Goal: Navigation & Orientation: Find specific page/section

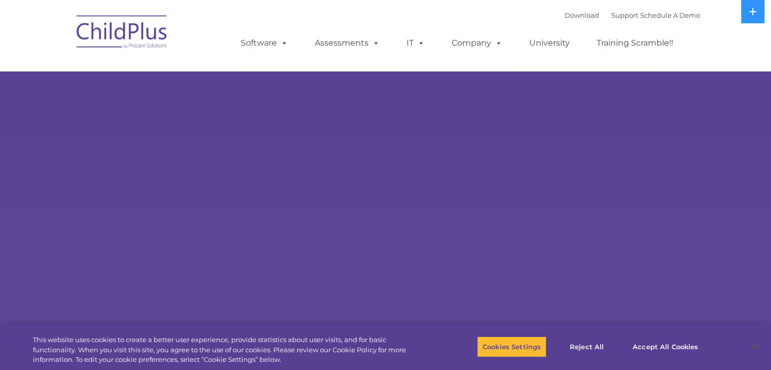
select select "MEDIUM"
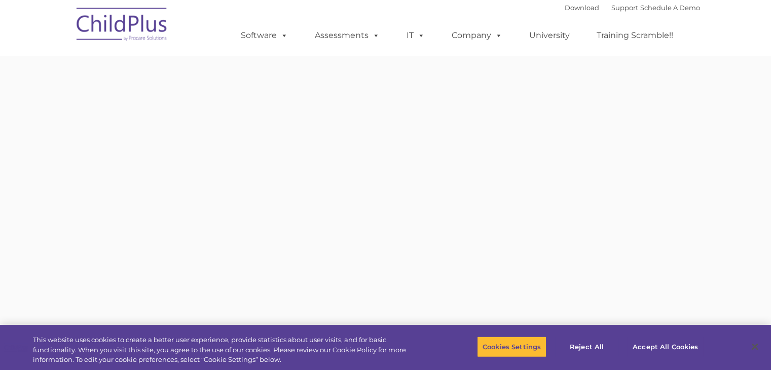
type input ""
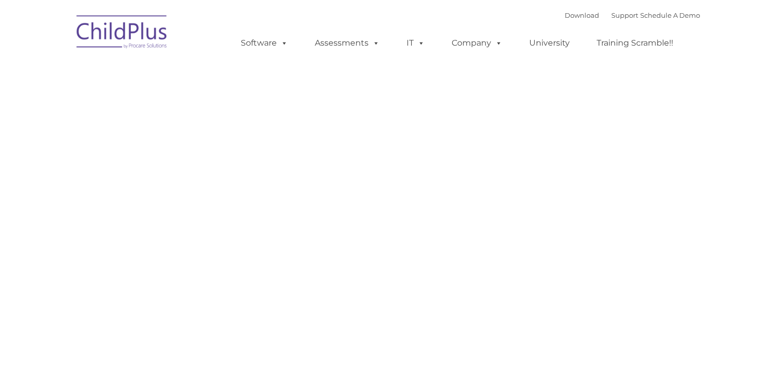
type input ""
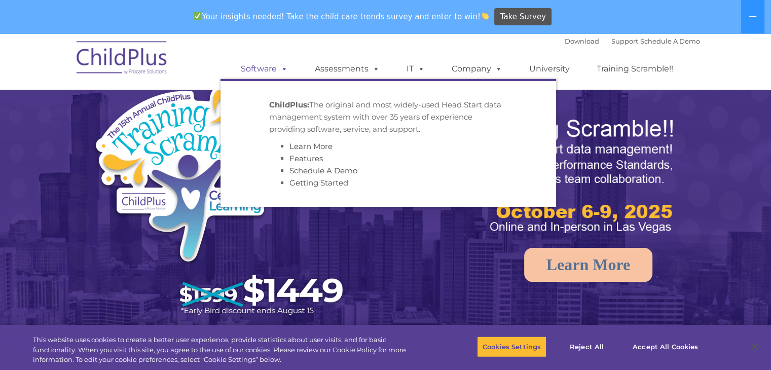
click at [290, 39] on div "Download Support | Schedule A Demo  MENU MENU Software ChildPlus: The original…" at bounding box center [459, 61] width 479 height 56
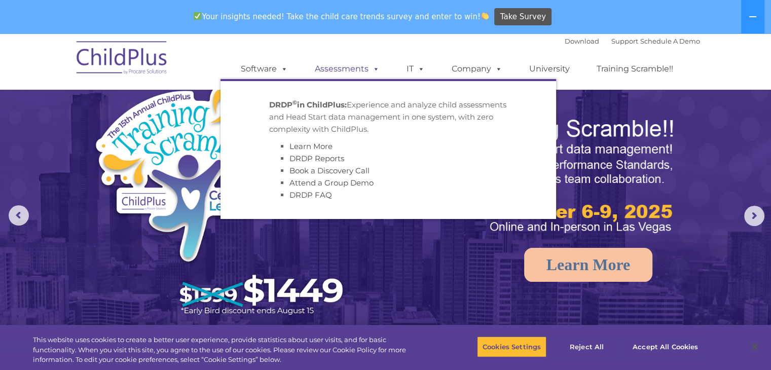
click at [375, 73] on span at bounding box center [373, 69] width 11 height 10
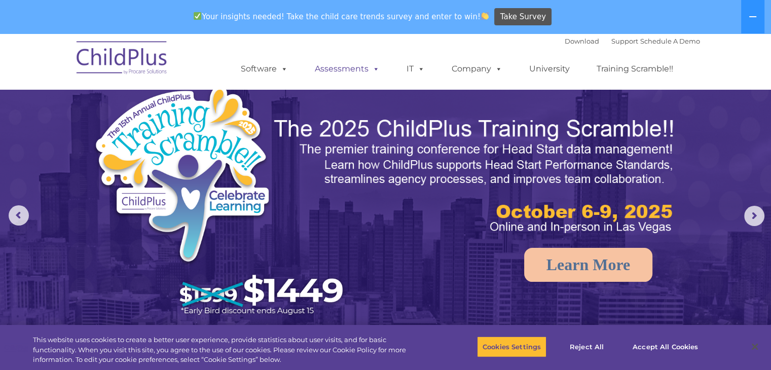
click at [375, 73] on span at bounding box center [373, 69] width 11 height 10
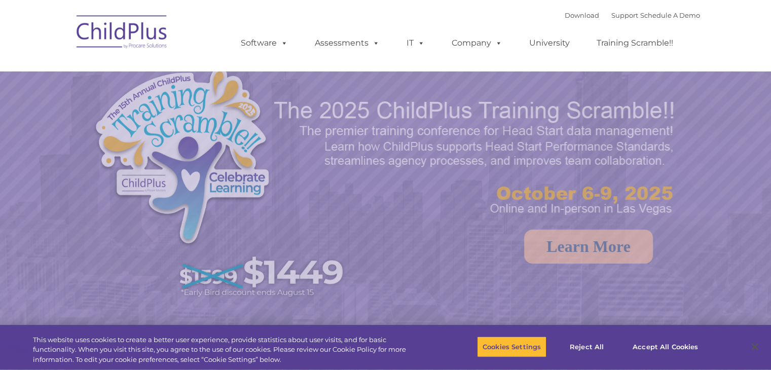
select select "MEDIUM"
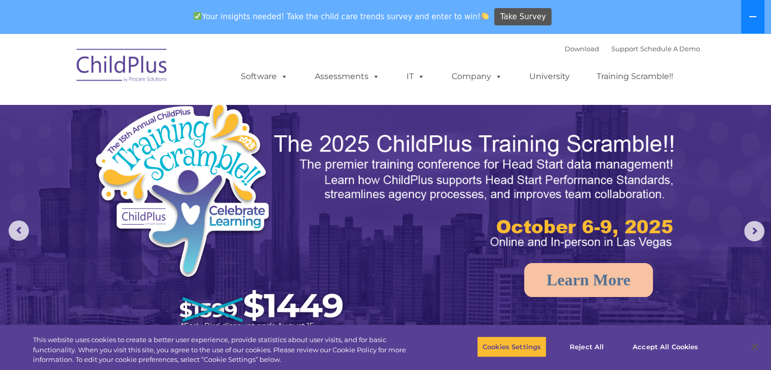
click at [748, 17] on button at bounding box center [752, 16] width 23 height 33
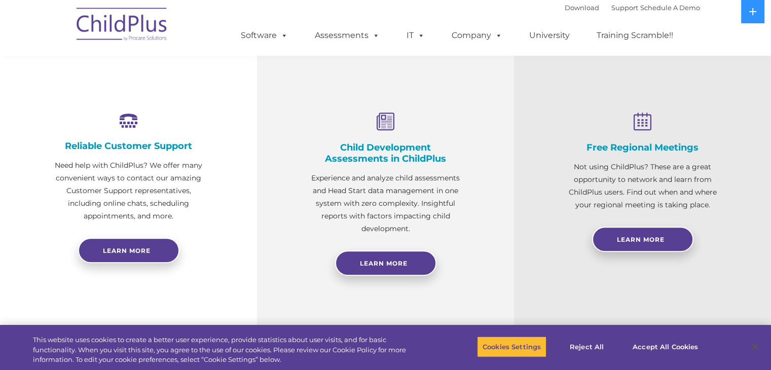
scroll to position [349, 0]
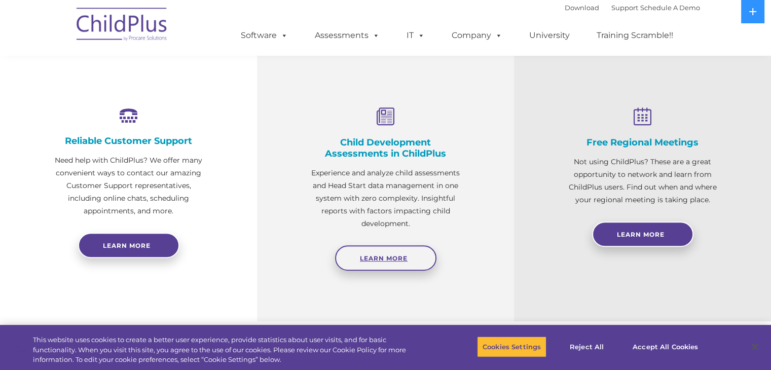
click at [409, 246] on link "Learn More" at bounding box center [385, 257] width 101 height 25
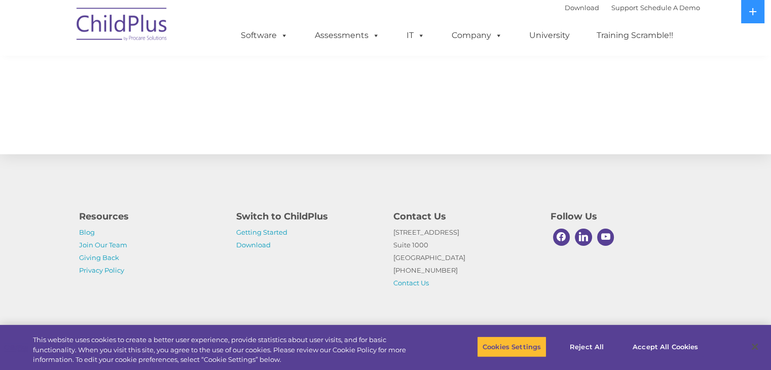
scroll to position [0, 0]
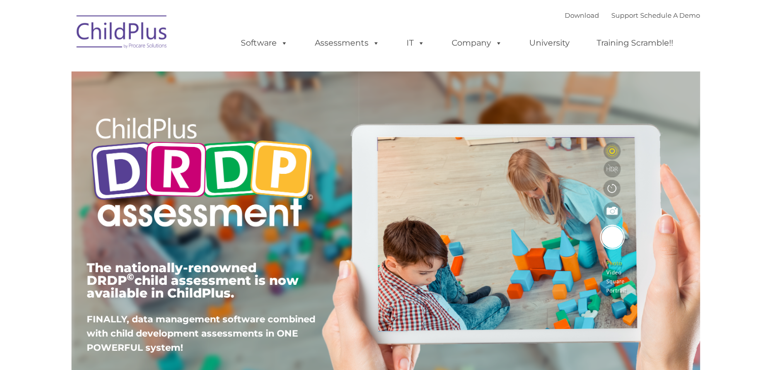
type input ""
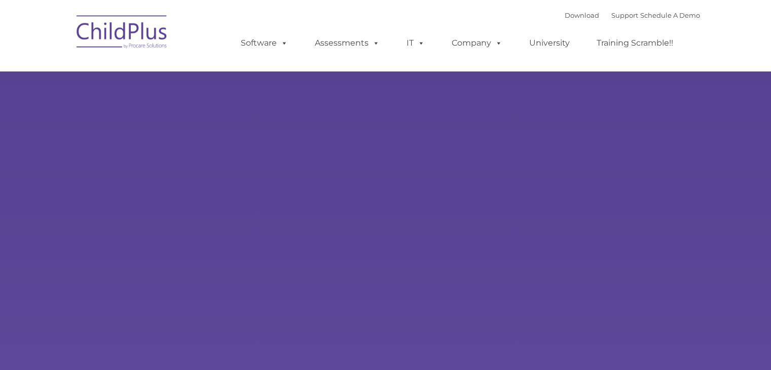
type input ""
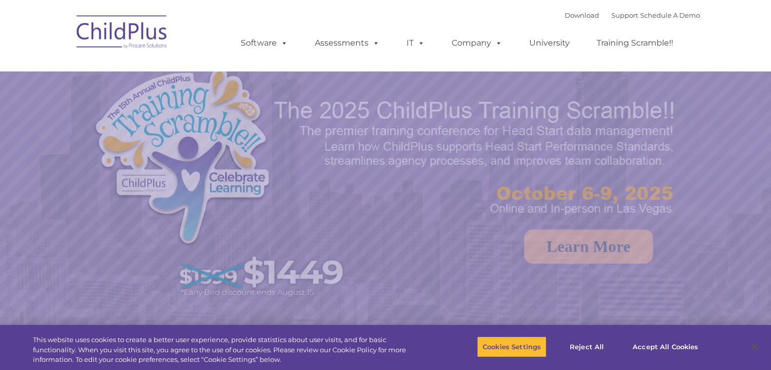
select select "MEDIUM"
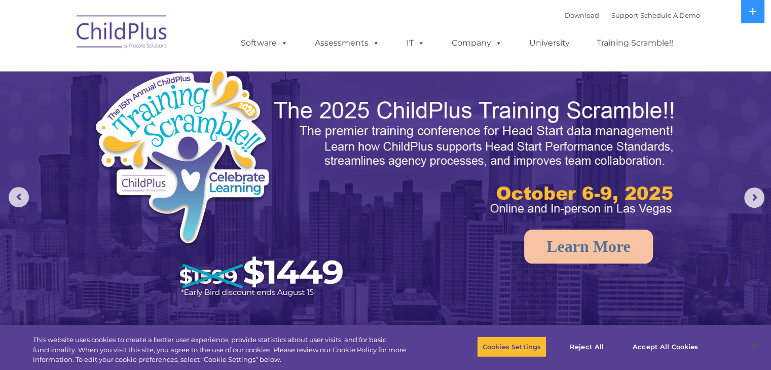
click at [624, 29] on ul "Software ChildPlus: The original and most widely-used Head Start data managemen…" at bounding box center [459, 43] width 479 height 41
